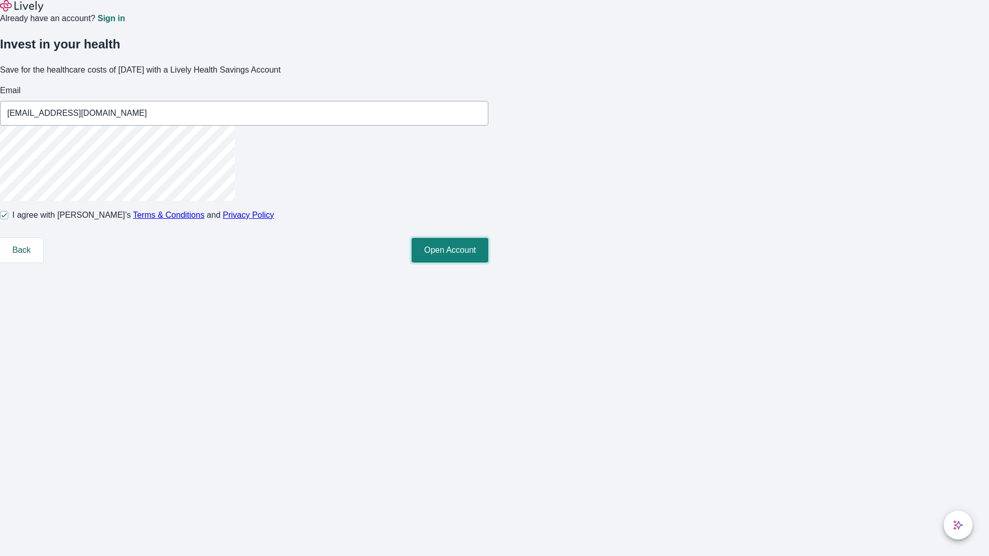
click at [488, 263] on button "Open Account" at bounding box center [449, 250] width 77 height 25
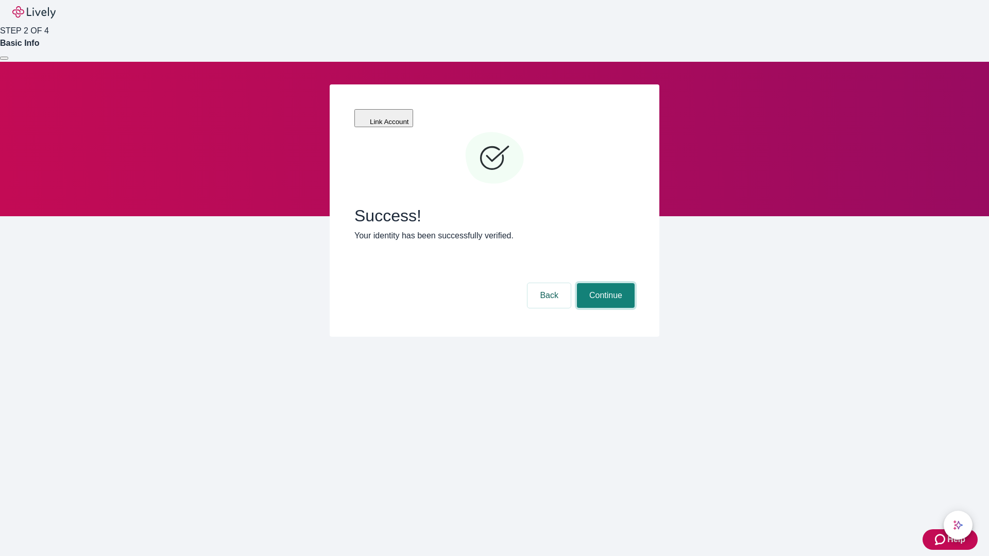
click at [604, 283] on button "Continue" at bounding box center [606, 295] width 58 height 25
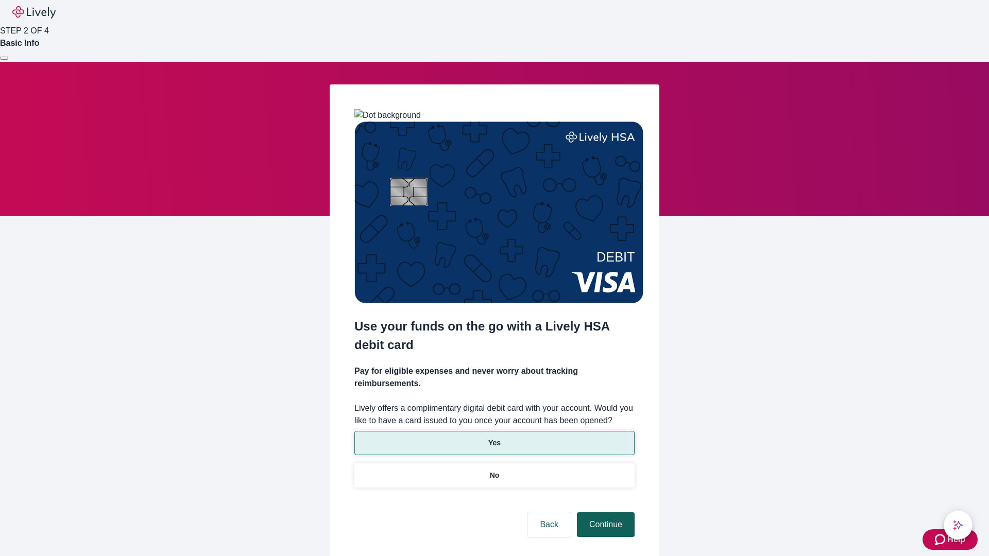
click at [494, 438] on p "Yes" at bounding box center [494, 443] width 12 height 11
click at [604, 512] on button "Continue" at bounding box center [606, 524] width 58 height 25
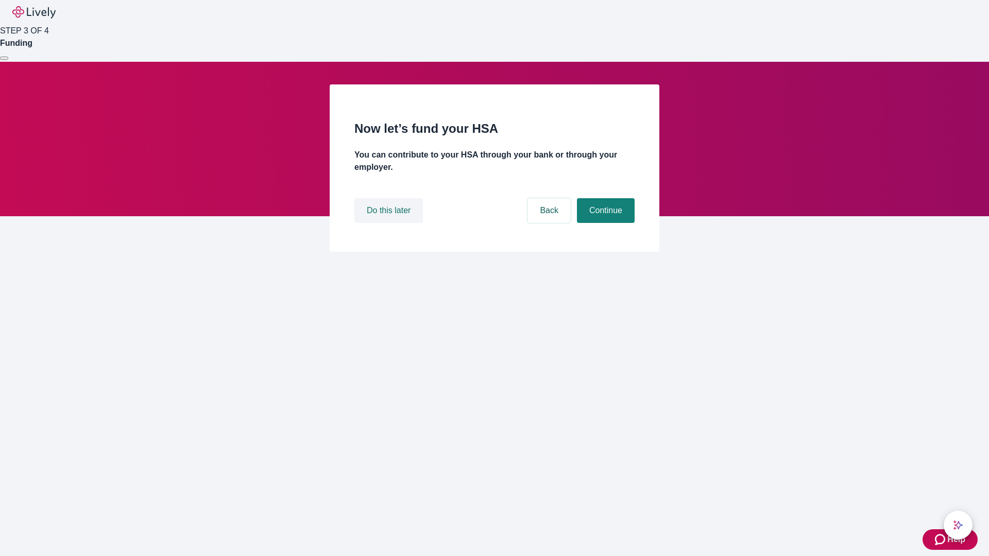
click at [390, 223] on button "Do this later" at bounding box center [388, 210] width 68 height 25
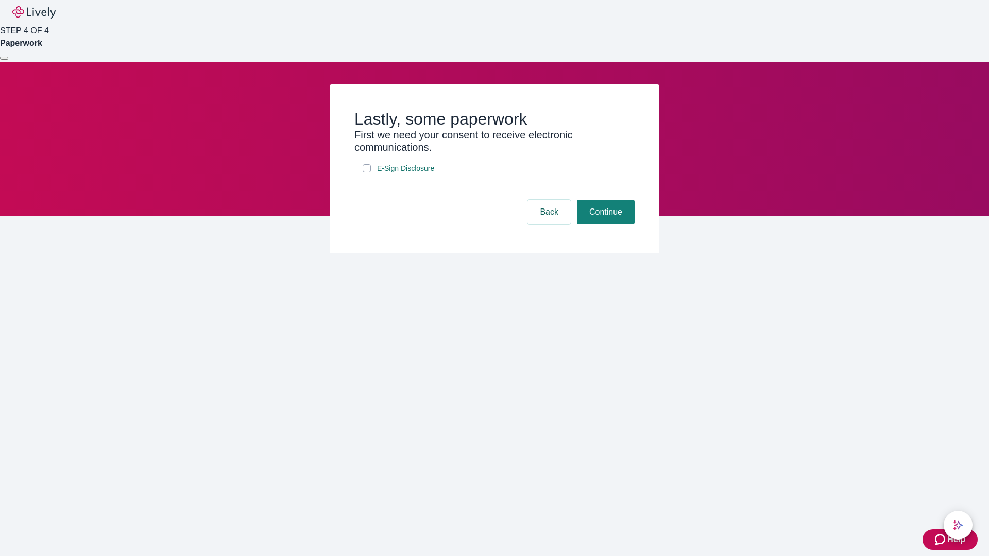
click at [367, 172] on input "E-Sign Disclosure" at bounding box center [366, 168] width 8 height 8
checkbox input "true"
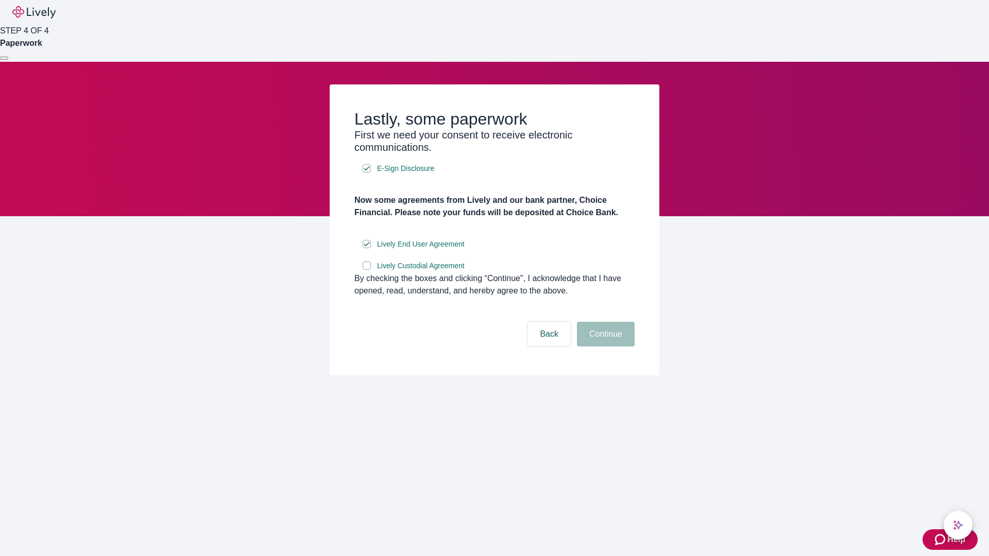
click at [367, 270] on input "Lively Custodial Agreement" at bounding box center [366, 266] width 8 height 8
checkbox input "true"
click at [604, 347] on button "Continue" at bounding box center [606, 334] width 58 height 25
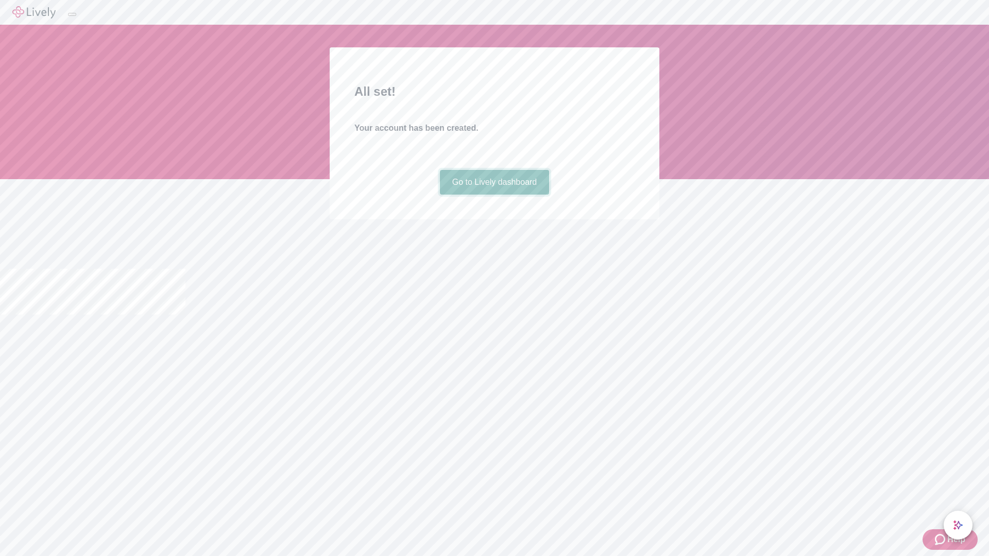
click at [494, 195] on link "Go to Lively dashboard" at bounding box center [495, 182] width 110 height 25
